Goal: Information Seeking & Learning: Learn about a topic

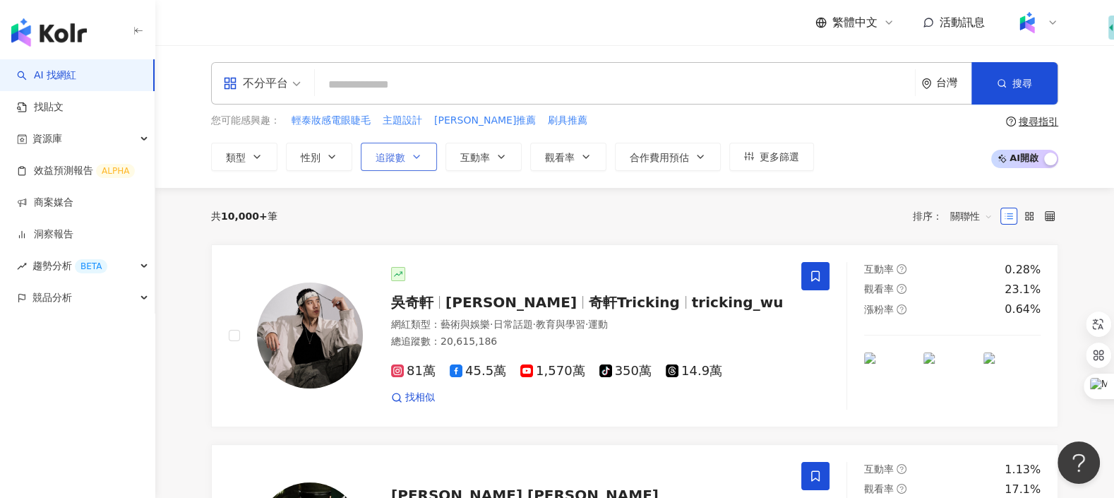
click at [411, 155] on icon "button" at bounding box center [416, 156] width 11 height 11
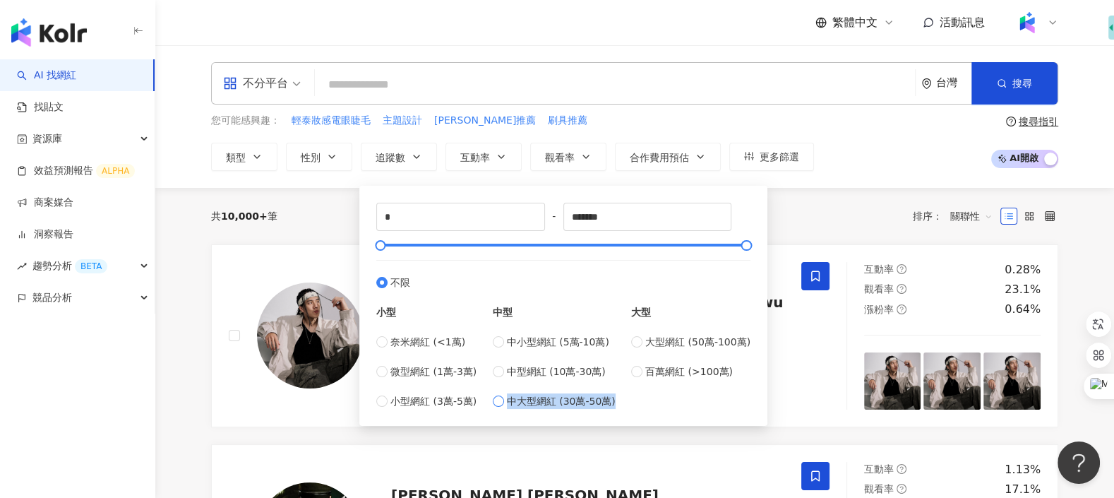
drag, startPoint x: 622, startPoint y: 400, endPoint x: 510, endPoint y: 400, distance: 112.9
click at [510, 400] on div "小型 奈米網紅 (<1萬) 微型網紅 (1萬-3萬) 小型網紅 (3萬-5萬) 中型 中小型網紅 (5萬-10萬) 中型網紅 (10萬-30萬) 中大型網紅 …" at bounding box center [563, 349] width 374 height 119
copy span "中大型網紅 (30萬-50萬)"
drag, startPoint x: 623, startPoint y: 372, endPoint x: 510, endPoint y: 370, distance: 113.6
click at [510, 370] on div "小型 奈米網紅 (<1萬) 微型網紅 (1萬-3萬) 小型網紅 (3萬-5萬) 中型 中小型網紅 (5萬-10萬) 中型網紅 (10萬-30萬) 中大型網紅 …" at bounding box center [563, 349] width 374 height 119
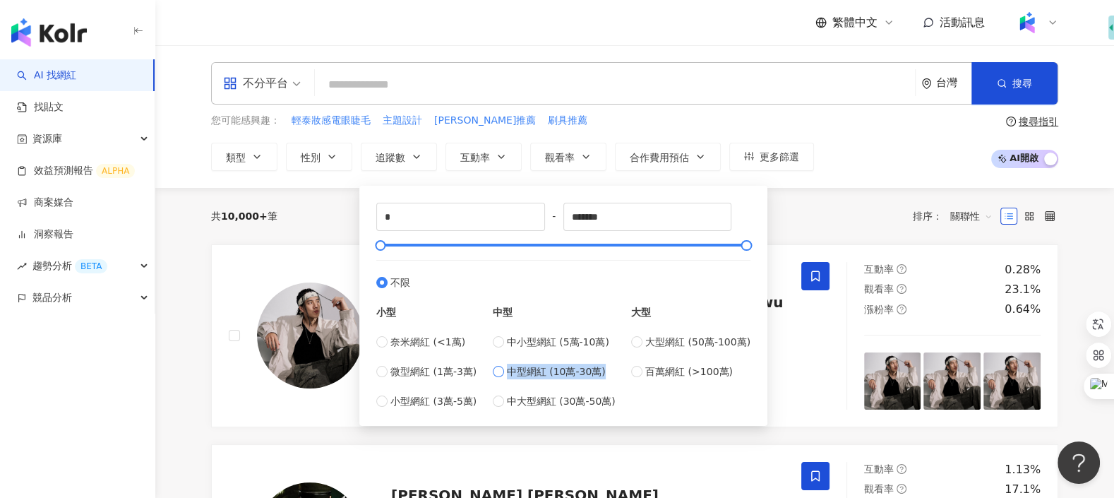
copy span "中型網紅 (10萬-30萬)"
click at [635, 399] on div "大型 大型網紅 (50萬-100萬) 百萬網紅 (>100萬)" at bounding box center [690, 349] width 119 height 119
drag, startPoint x: 755, startPoint y: 338, endPoint x: 655, endPoint y: 334, distance: 100.3
click at [655, 334] on div "* - ******* 不限 小型 奈米網紅 (<1萬) 微型網紅 (1萬-3萬) 小型網紅 (3萬-5萬) 中型 中小型網紅 (5萬-10萬) 中型網紅 (…" at bounding box center [563, 305] width 391 height 223
copy span "型網紅 (50萬-100萬)"
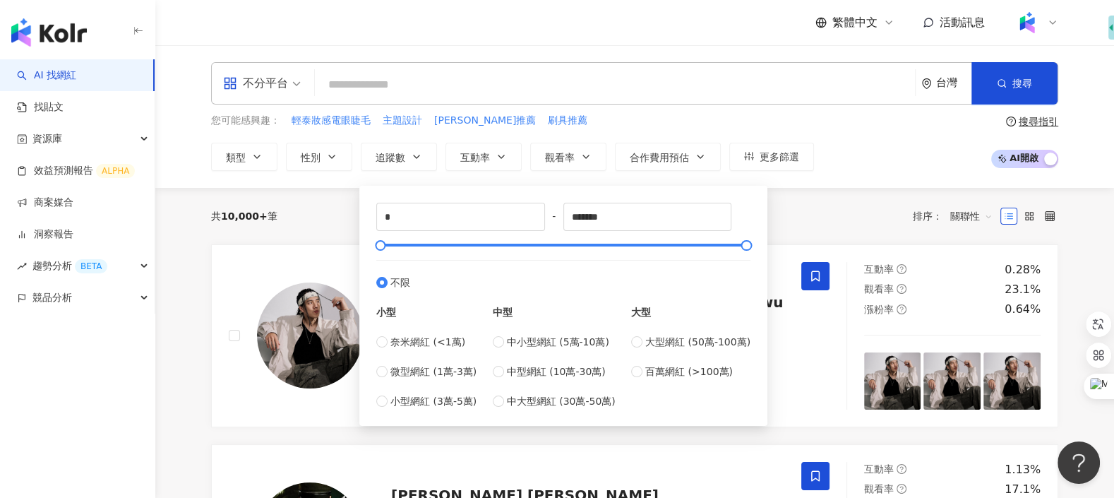
click at [741, 414] on div "* - ******* 不限 小型 奈米網紅 (<1萬) 微型網紅 (1萬-3萬) 小型網紅 (3萬-5萬) 中型 中小型網紅 (5萬-10萬) 中型網紅 (…" at bounding box center [563, 305] width 391 height 223
drag, startPoint x: 755, startPoint y: 339, endPoint x: 651, endPoint y: 341, distance: 104.5
click at [651, 341] on div "* - ******* 不限 小型 奈米網紅 (<1萬) 微型網紅 (1萬-3萬) 小型網紅 (3萬-5萬) 中型 中小型網紅 (5萬-10萬) 中型網紅 (…" at bounding box center [563, 305] width 391 height 223
copy span "大型網紅 (50萬-100萬)"
drag, startPoint x: 740, startPoint y: 375, endPoint x: 650, endPoint y: 375, distance: 90.3
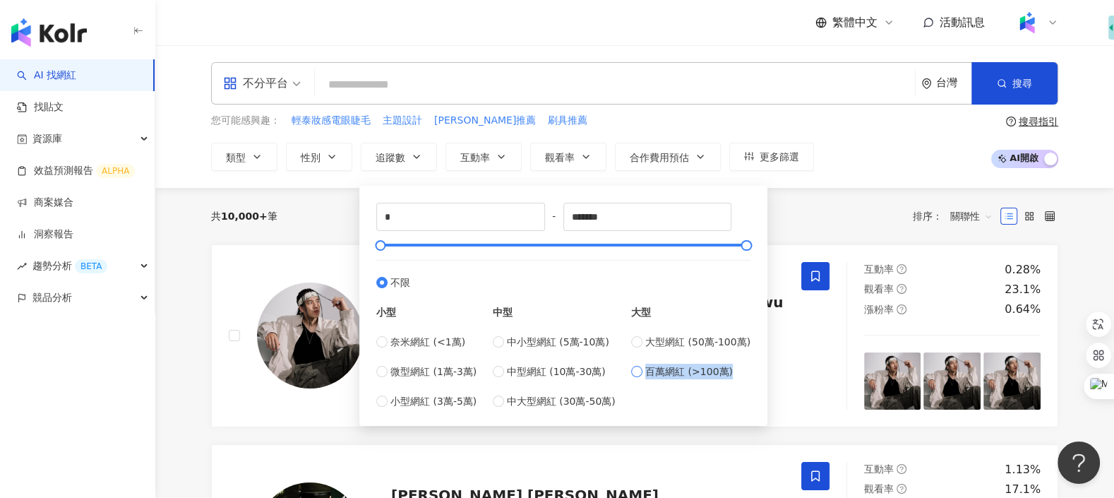
click at [650, 375] on label "百萬網紅 (>100萬)" at bounding box center [690, 371] width 119 height 16
copy span "百萬網紅 (>100萬)"
